Goal: Use online tool/utility: Utilize a website feature to perform a specific function

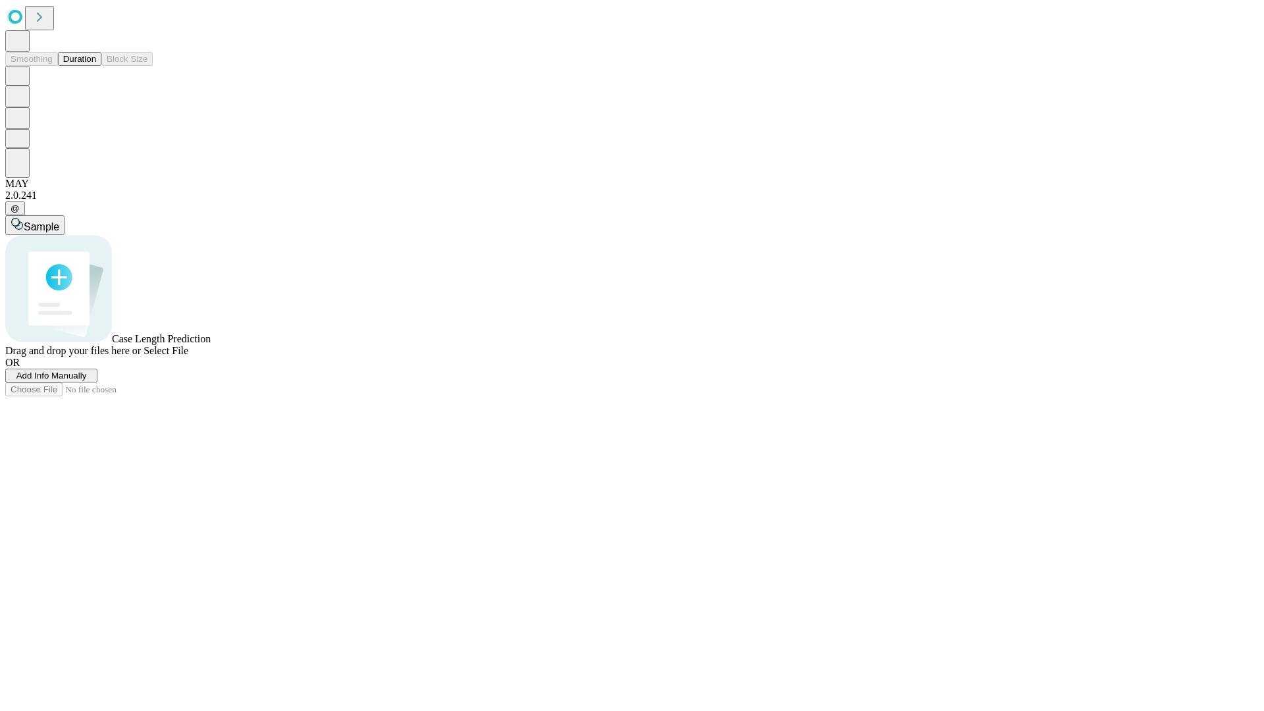
click at [96, 66] on button "Duration" at bounding box center [79, 59] width 43 height 14
click at [188, 356] on span "Select File" at bounding box center [165, 350] width 45 height 11
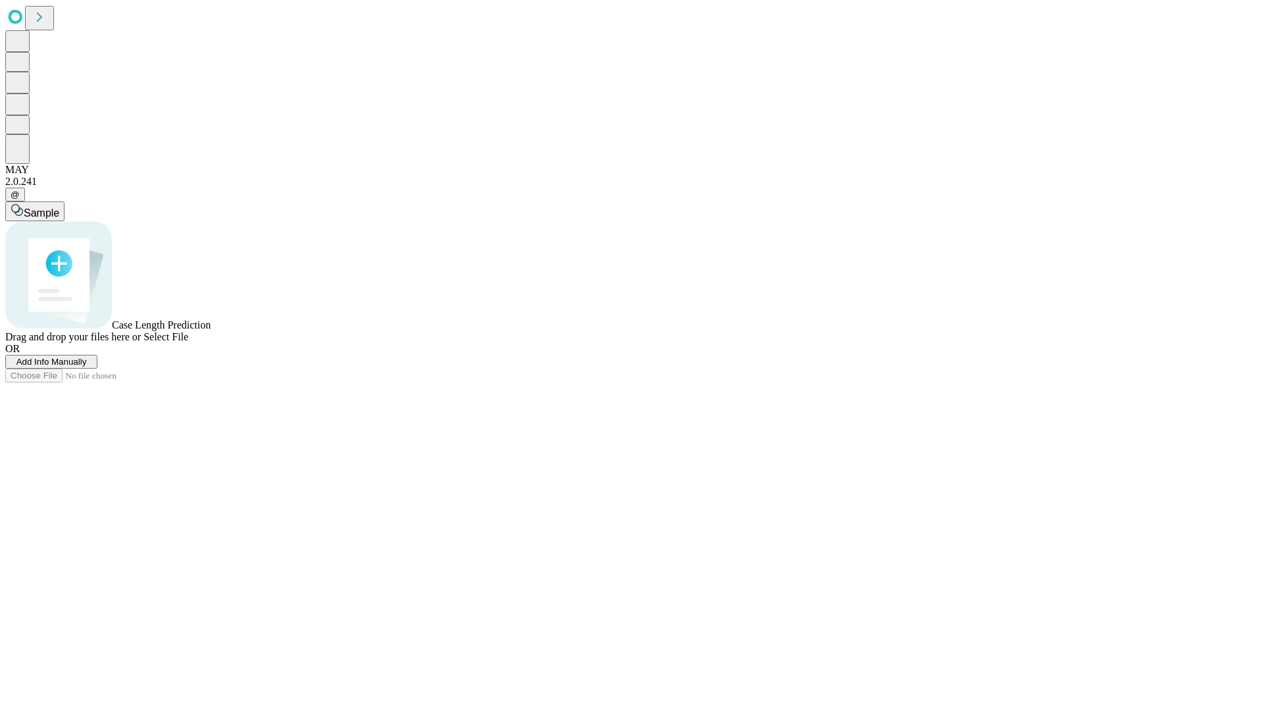
click at [188, 342] on span "Select File" at bounding box center [165, 336] width 45 height 11
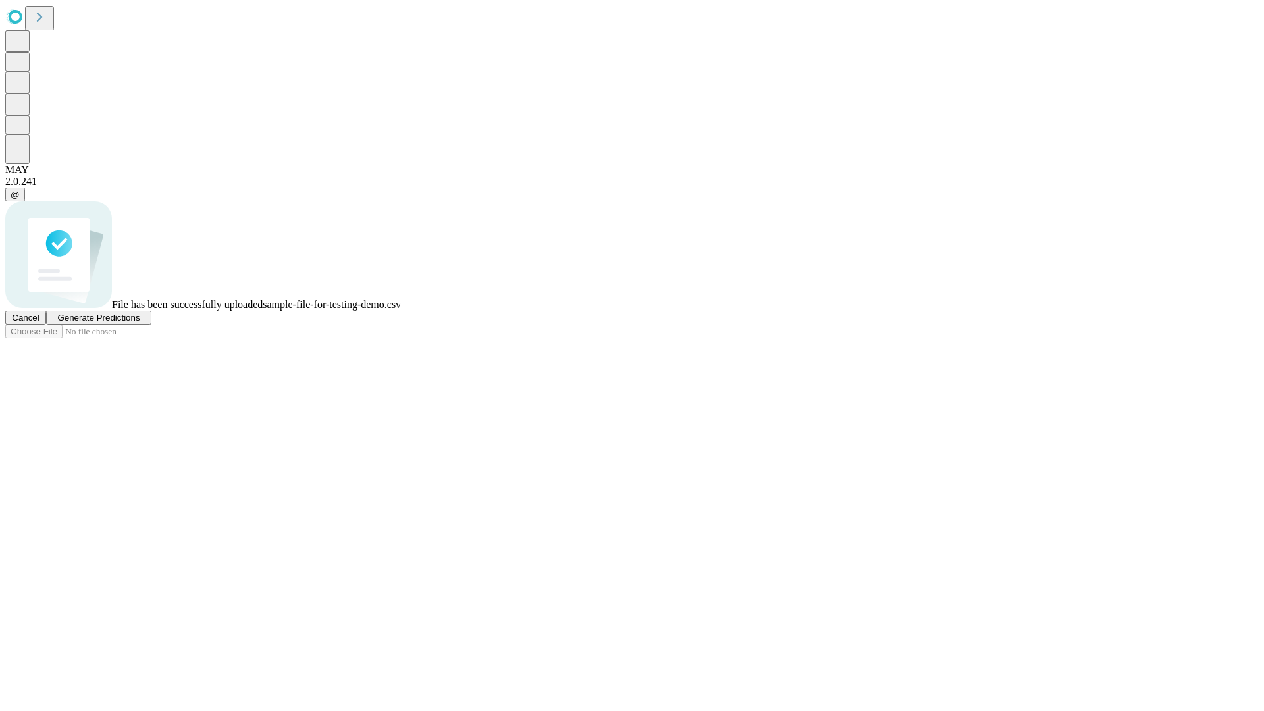
click at [140, 322] on span "Generate Predictions" at bounding box center [98, 318] width 82 height 10
